Goal: Book appointment/travel/reservation

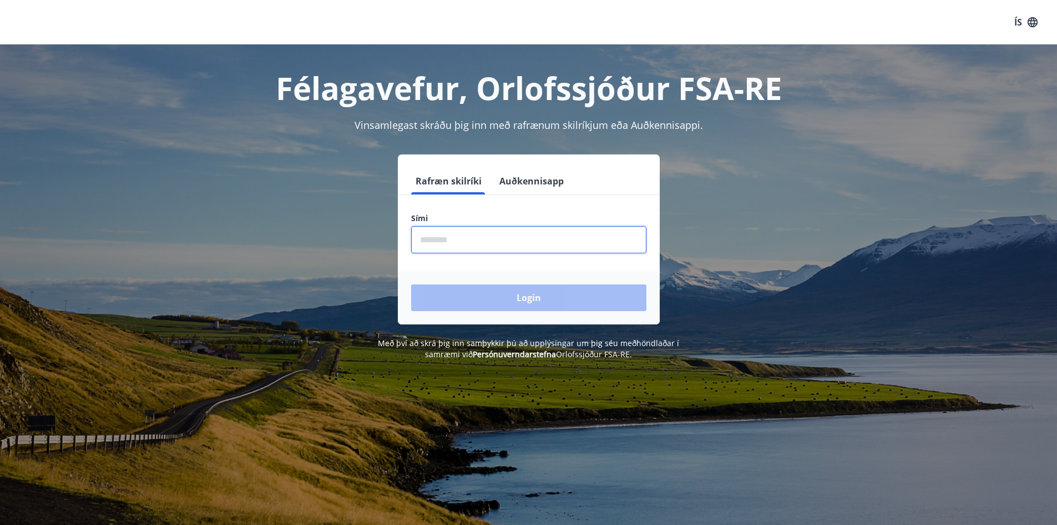
click at [461, 235] on input "phone" at bounding box center [528, 239] width 235 height 27
type input "********"
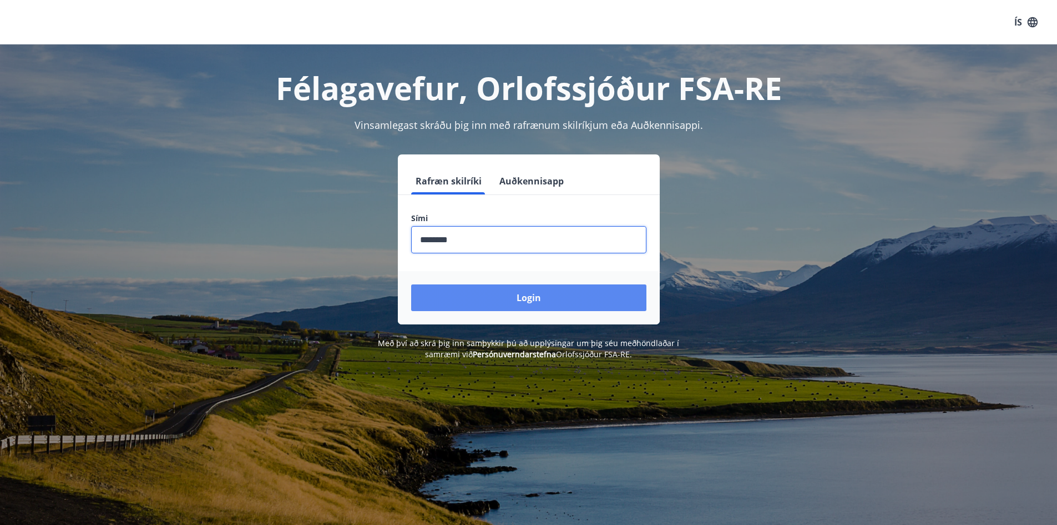
click at [499, 285] on button "Login" at bounding box center [528, 297] width 235 height 27
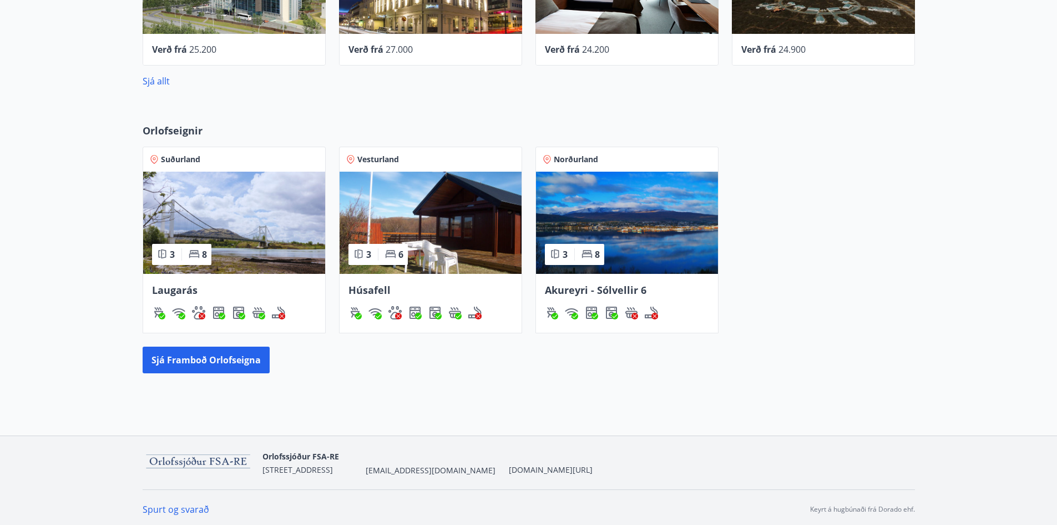
scroll to position [606, 0]
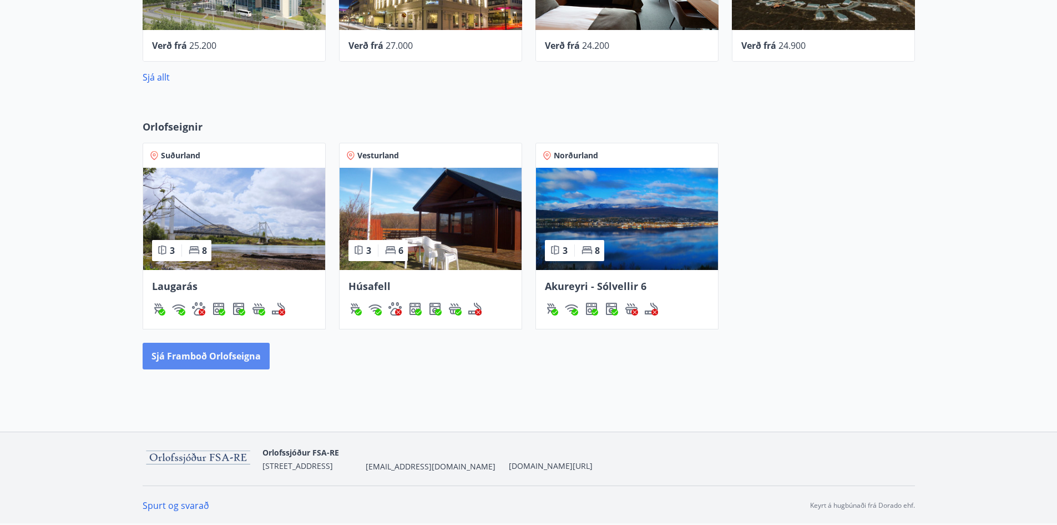
click at [219, 355] on button "Sjá framboð orlofseigna" at bounding box center [206, 355] width 127 height 27
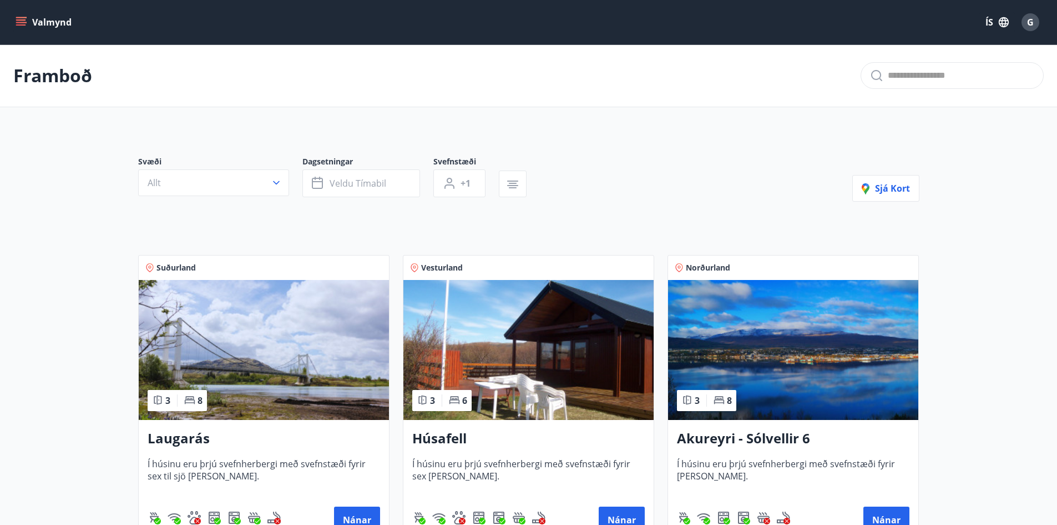
click at [42, 19] on button "Valmynd" at bounding box center [44, 22] width 63 height 20
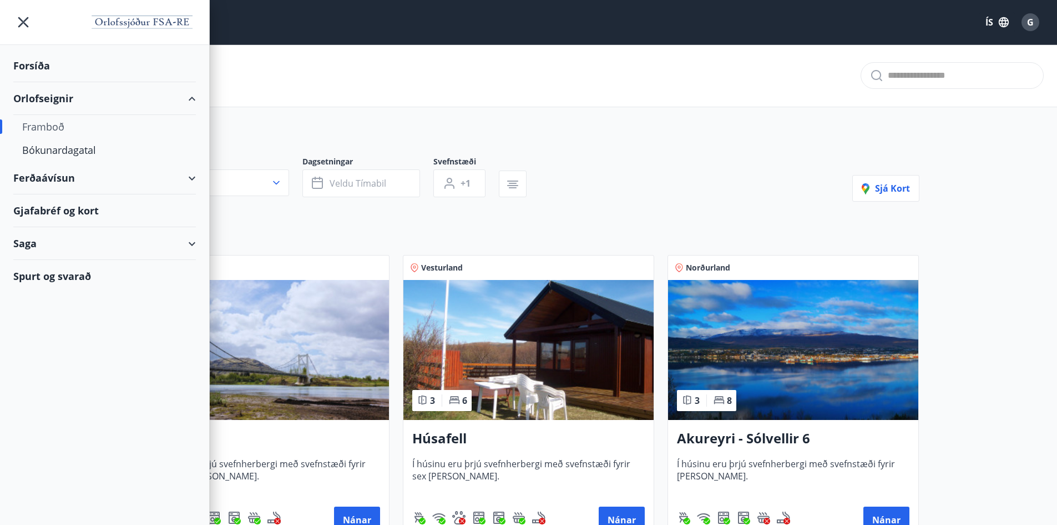
click at [48, 209] on div "Gjafabréf og kort" at bounding box center [104, 210] width 183 height 33
click at [190, 98] on div "Orlofseignir" at bounding box center [104, 98] width 183 height 33
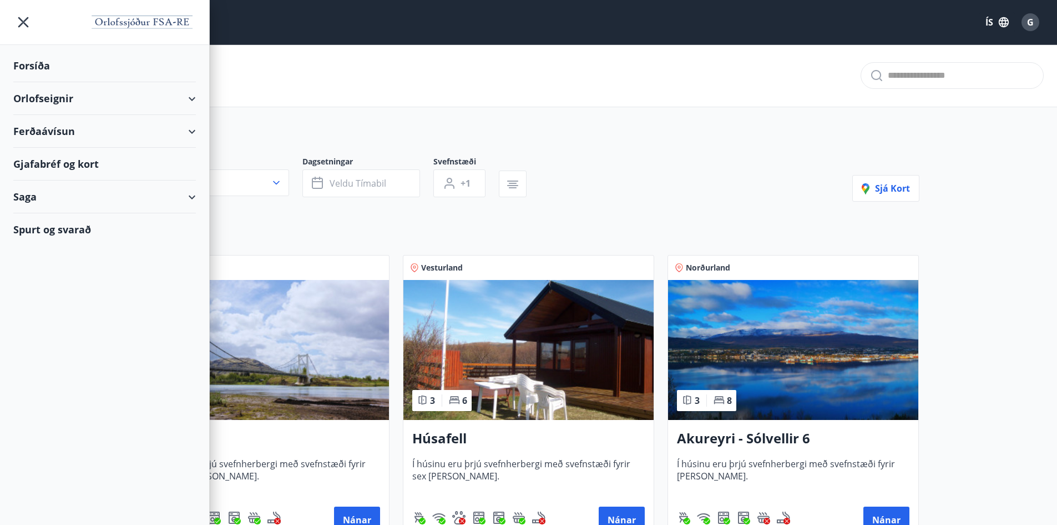
click at [29, 62] on div "Forsíða" at bounding box center [104, 65] width 183 height 33
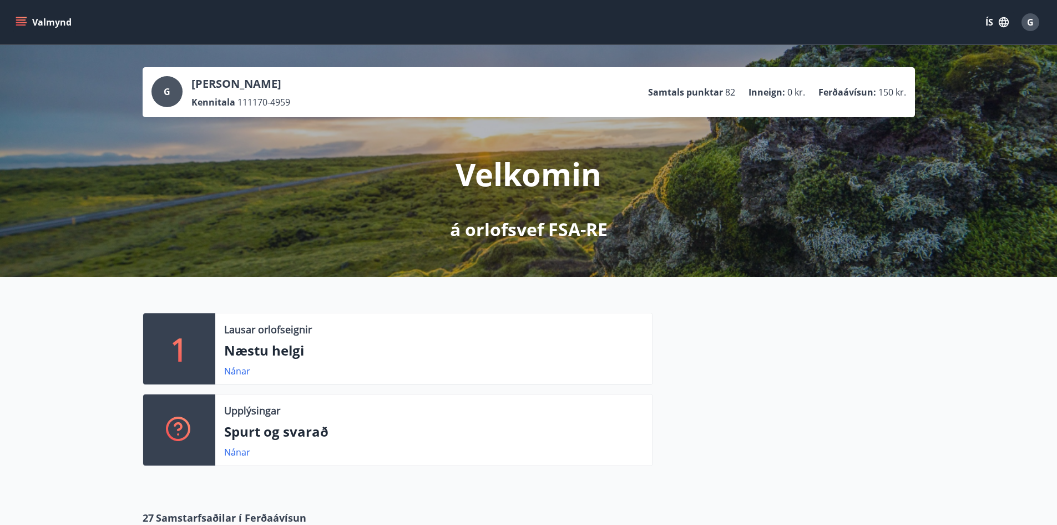
click at [24, 26] on icon "menu" at bounding box center [21, 22] width 11 height 11
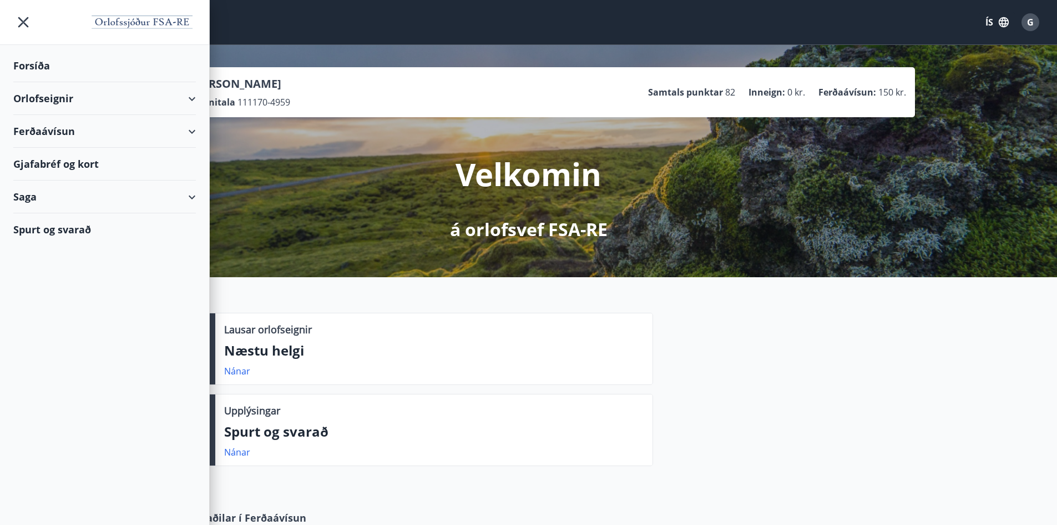
click at [192, 98] on div "Orlofseignir" at bounding box center [104, 98] width 183 height 33
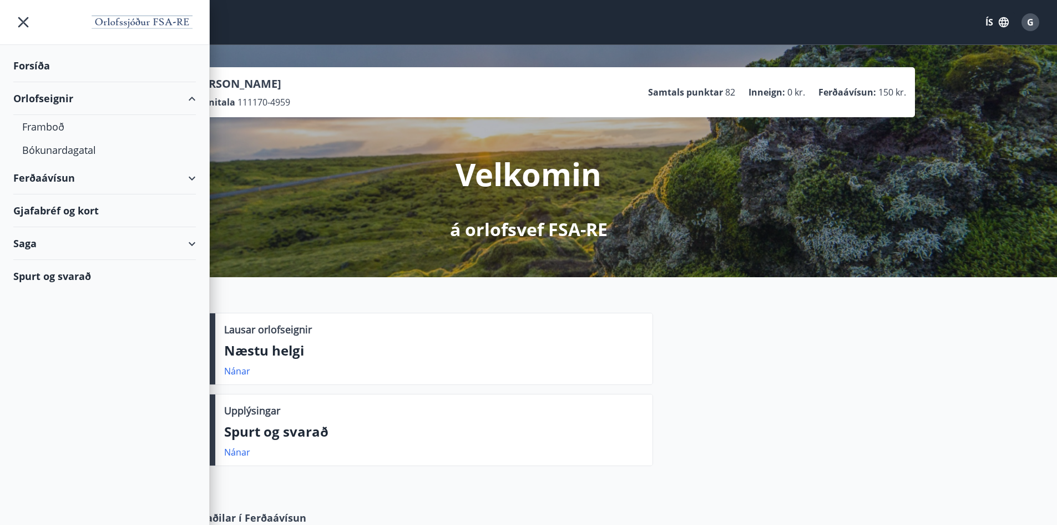
click at [804, 336] on div at bounding box center [784, 394] width 262 height 162
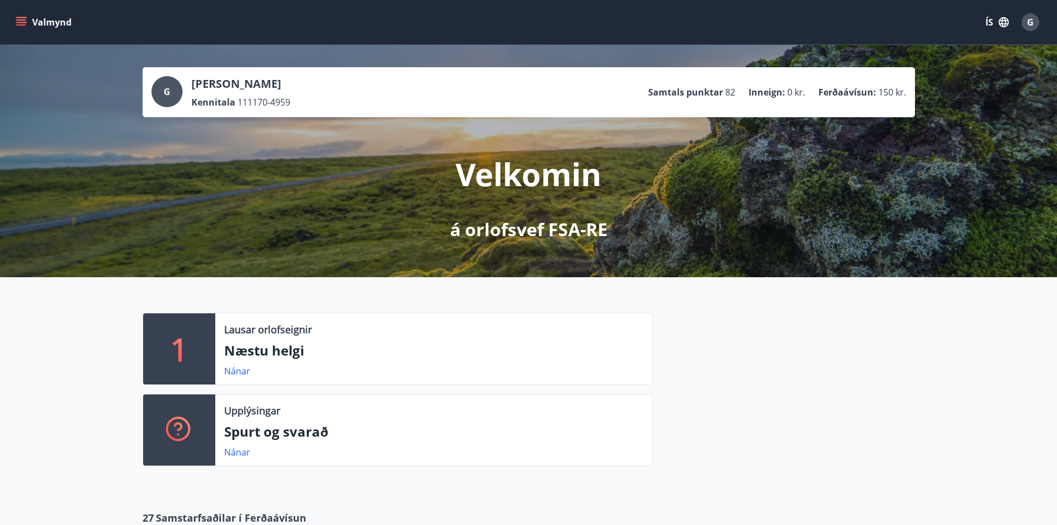
click at [22, 21] on icon "menu" at bounding box center [21, 19] width 10 height 1
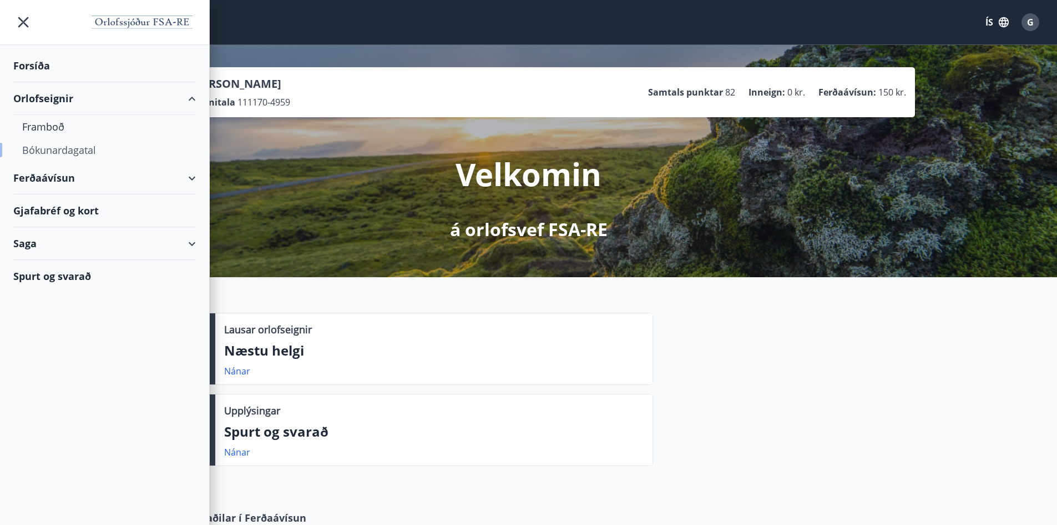
click at [59, 149] on div "Bókunardagatal" at bounding box center [104, 149] width 165 height 23
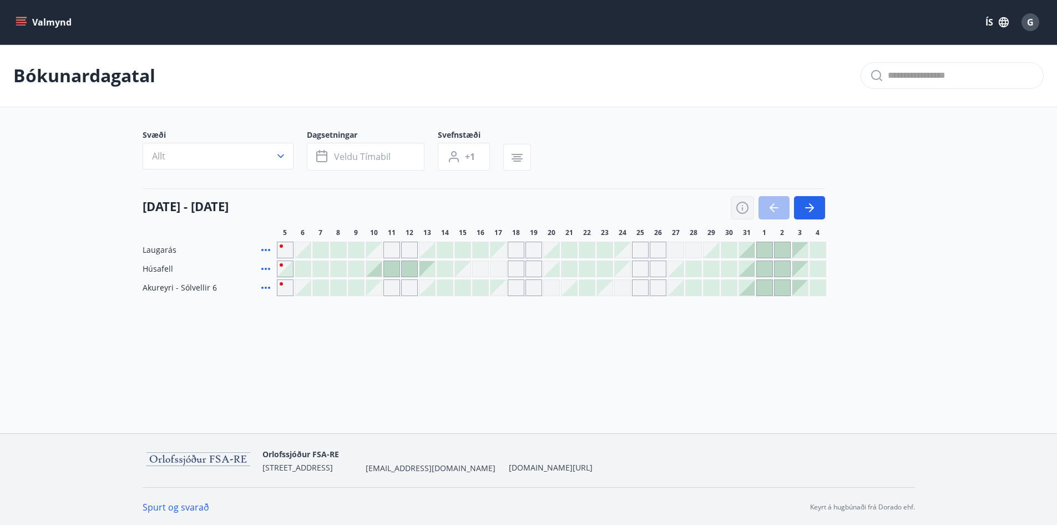
click at [744, 204] on icon "button" at bounding box center [742, 207] width 13 height 13
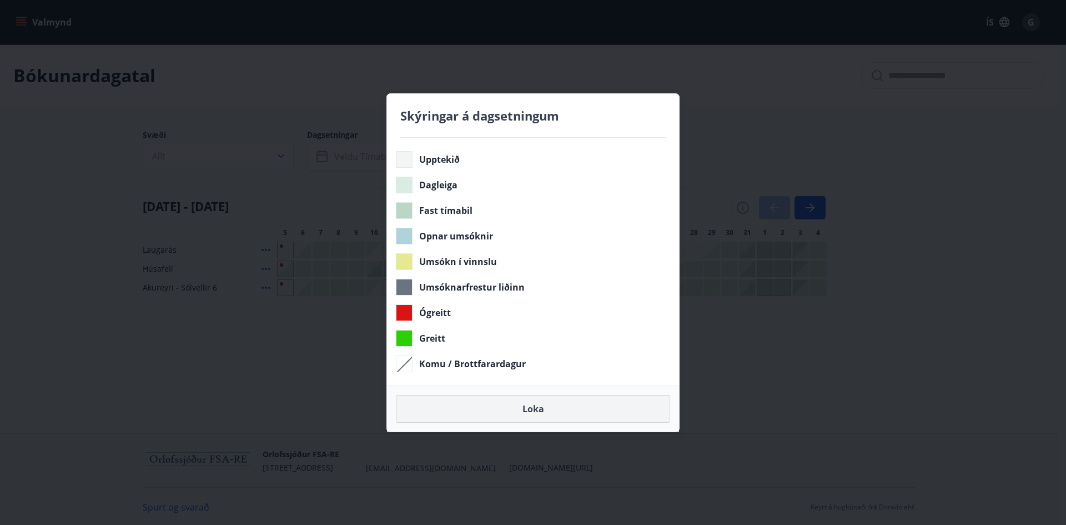
click at [585, 400] on button "Loka" at bounding box center [533, 409] width 274 height 28
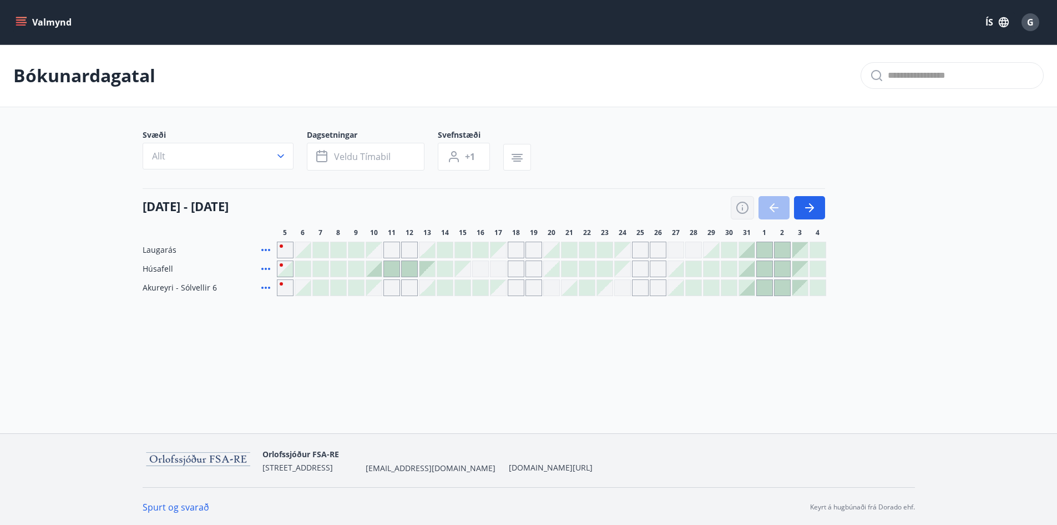
click at [744, 205] on icon "button" at bounding box center [742, 207] width 13 height 13
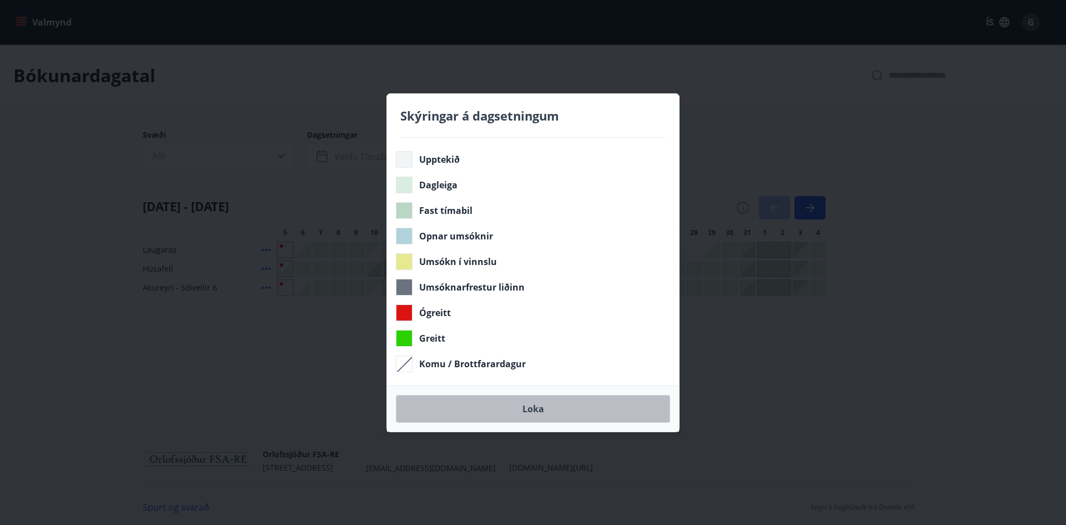
click at [587, 417] on button "Loka" at bounding box center [533, 409] width 274 height 28
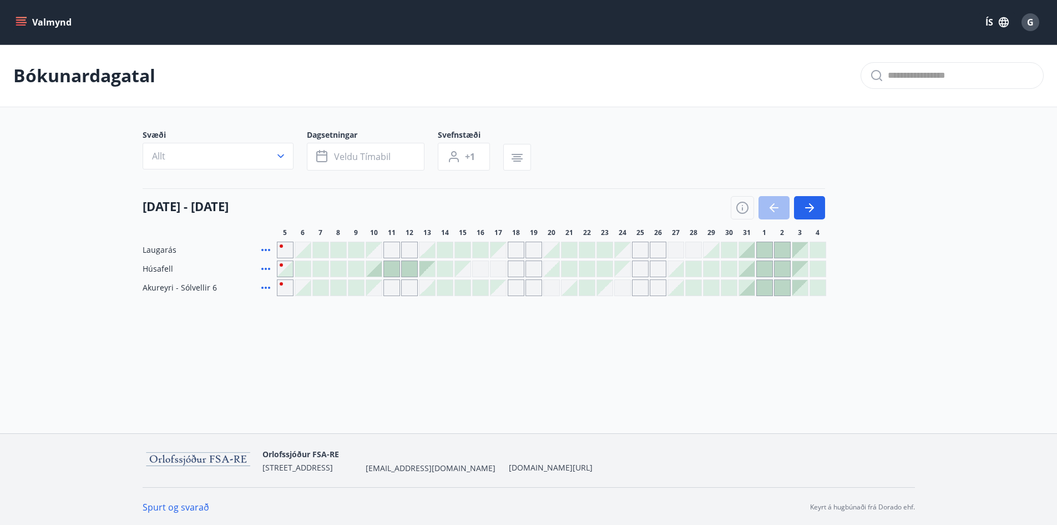
drag, startPoint x: 705, startPoint y: 385, endPoint x: 714, endPoint y: 346, distance: 40.0
click at [705, 385] on div "Valmynd ÍS G Bókunardagatal Svæði Allt Dagsetningar Veldu tímabil Svefnstæði +1…" at bounding box center [528, 216] width 1057 height 433
